Goal: Task Accomplishment & Management: Manage account settings

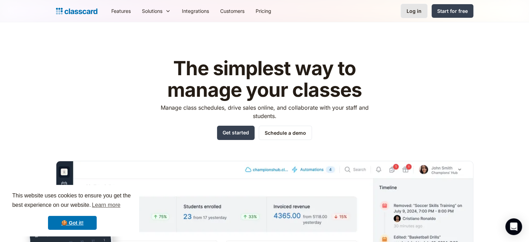
click at [409, 9] on div "Log in" at bounding box center [414, 10] width 15 height 7
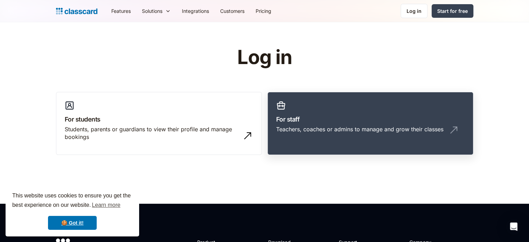
click at [354, 118] on h3 "For staff" at bounding box center [370, 119] width 189 height 9
